Goal: Check status: Check status

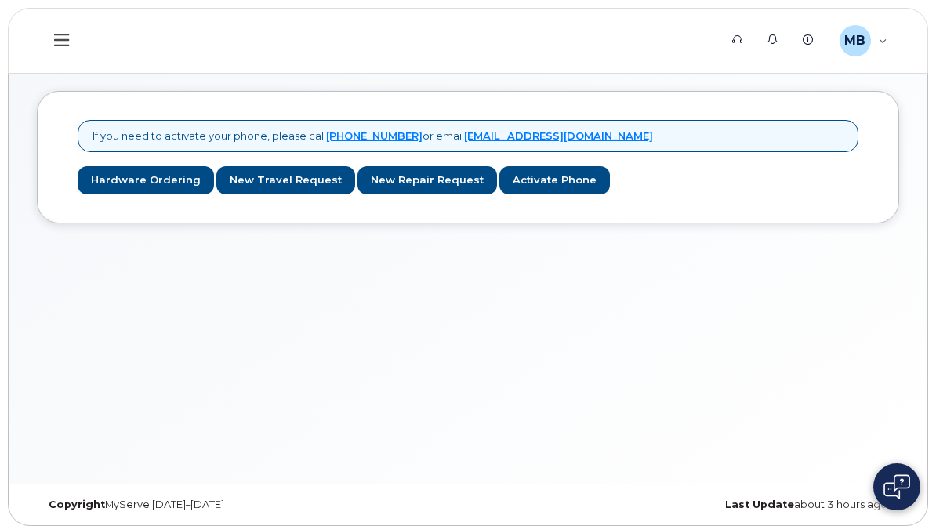
click at [0, 0] on div "My Devices" at bounding box center [0, 0] width 0 height 0
click at [0, 0] on div "Hardware Ordering" at bounding box center [0, 0] width 0 height 0
click at [0, 0] on div "My Orders" at bounding box center [0, 0] width 0 height 0
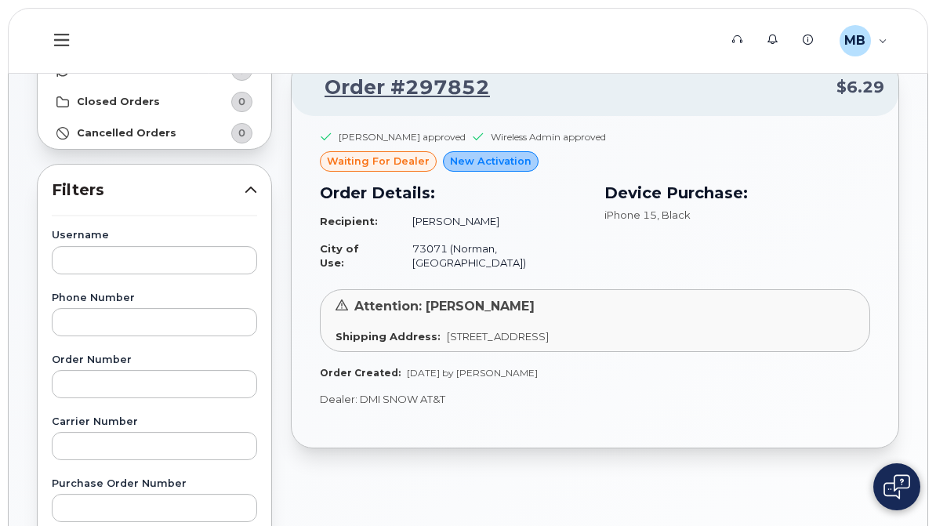
scroll to position [151, 0]
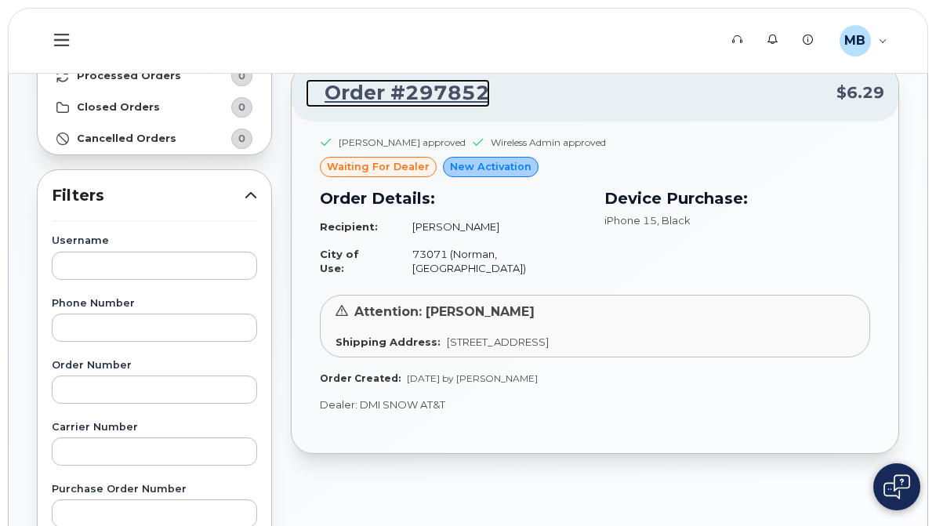
click at [490, 94] on link "Order #297852" at bounding box center [398, 93] width 184 height 28
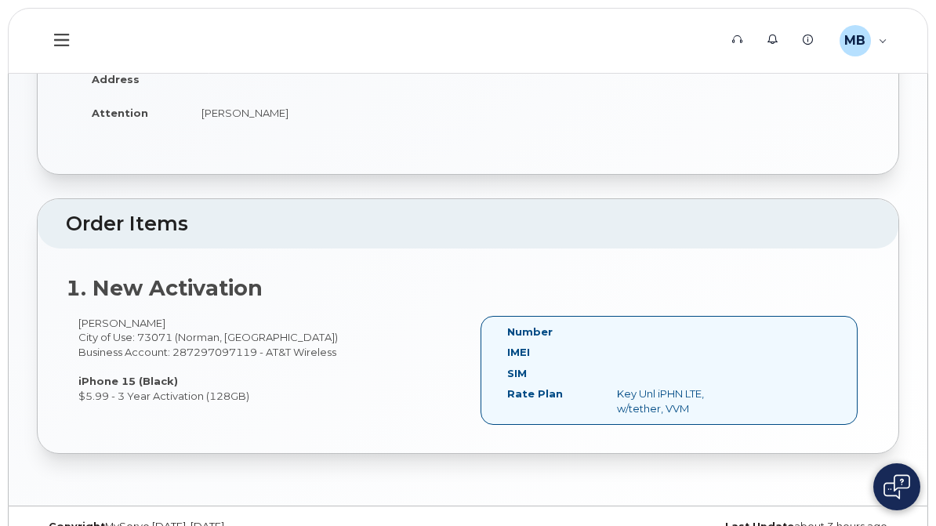
scroll to position [285, 0]
